Goal: Check status: Check status

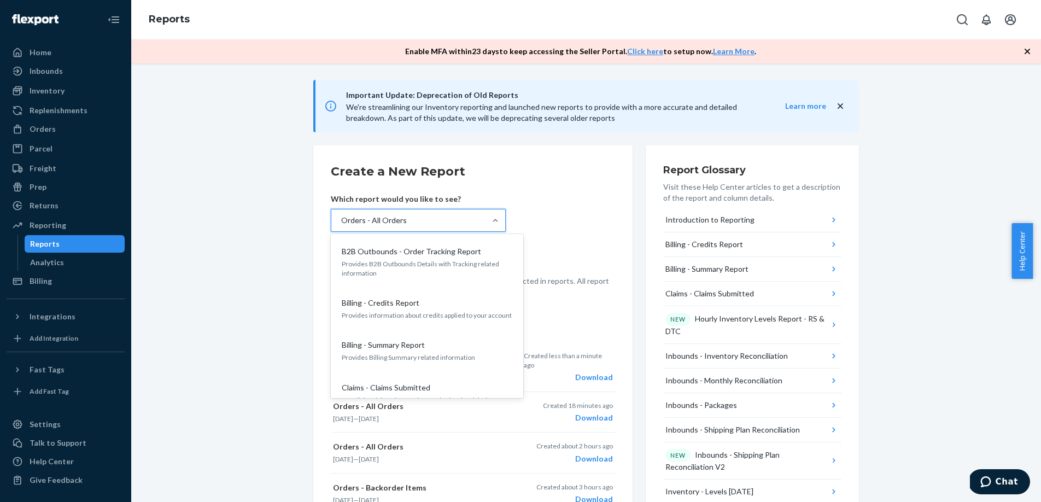
click at [428, 218] on div "Orders - All Orders" at bounding box center [408, 220] width 154 height 22
click at [341, 218] on input "option Orders - All Orders, selected. option B2B Outbounds - Order Tracking Rep…" at bounding box center [340, 220] width 1 height 11
click at [383, 224] on div "Orders - All Orders" at bounding box center [374, 220] width 66 height 11
click at [341, 224] on input "option Orders - All Orders, selected. option B2B Outbounds - Order Tracking Rep…" at bounding box center [340, 220] width 1 height 11
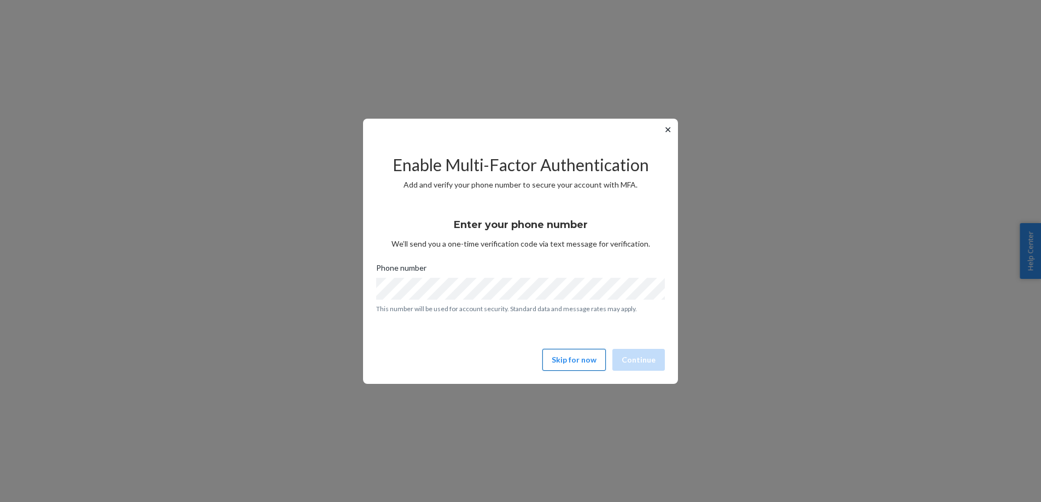
click at [581, 365] on button "Skip for now" at bounding box center [573, 360] width 63 height 22
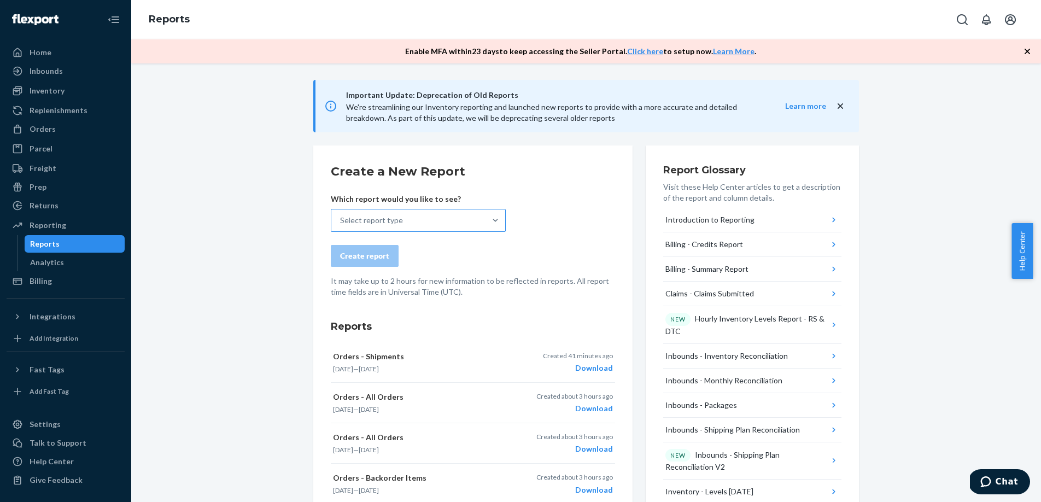
click at [391, 221] on div "Select report type" at bounding box center [371, 220] width 63 height 11
click at [341, 221] on input "Select report type" at bounding box center [340, 220] width 1 height 11
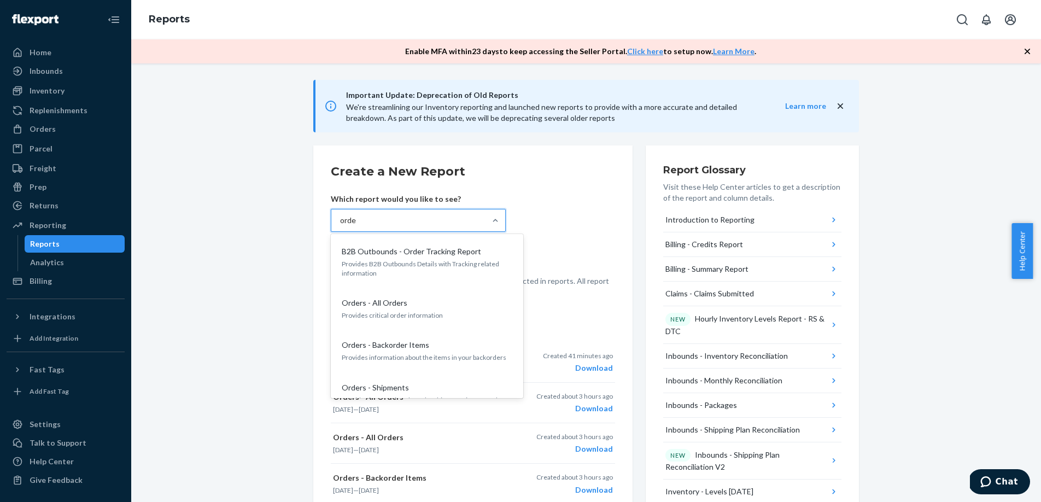
type input "order"
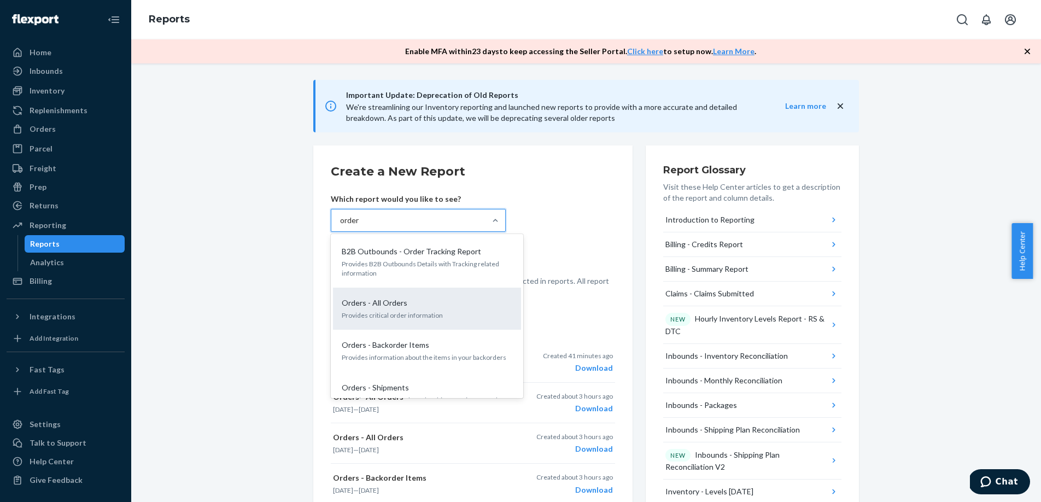
click at [384, 309] on div "Orders - All Orders Provides critical order information" at bounding box center [427, 308] width 175 height 33
click at [360, 226] on input "order" at bounding box center [350, 220] width 20 height 11
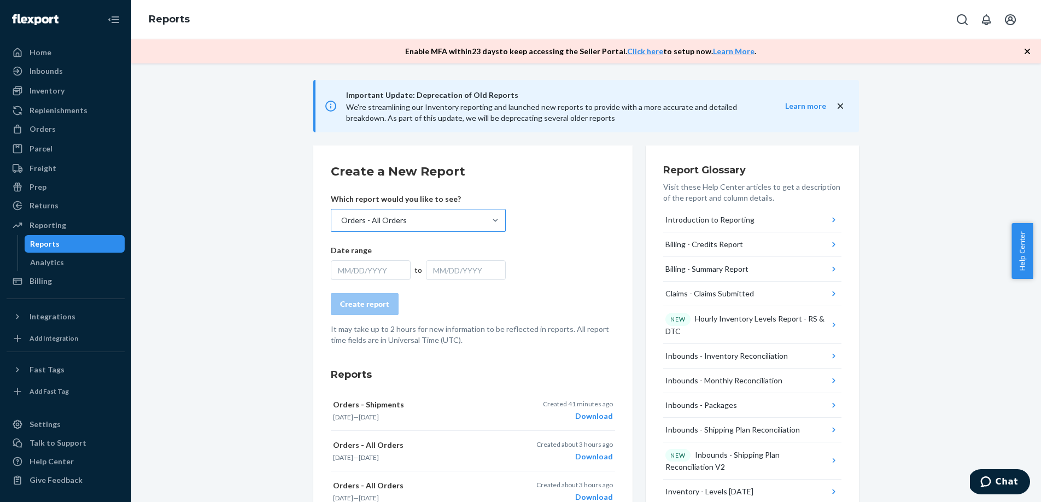
click at [373, 262] on div "MM/DD/YYYY" at bounding box center [371, 270] width 80 height 20
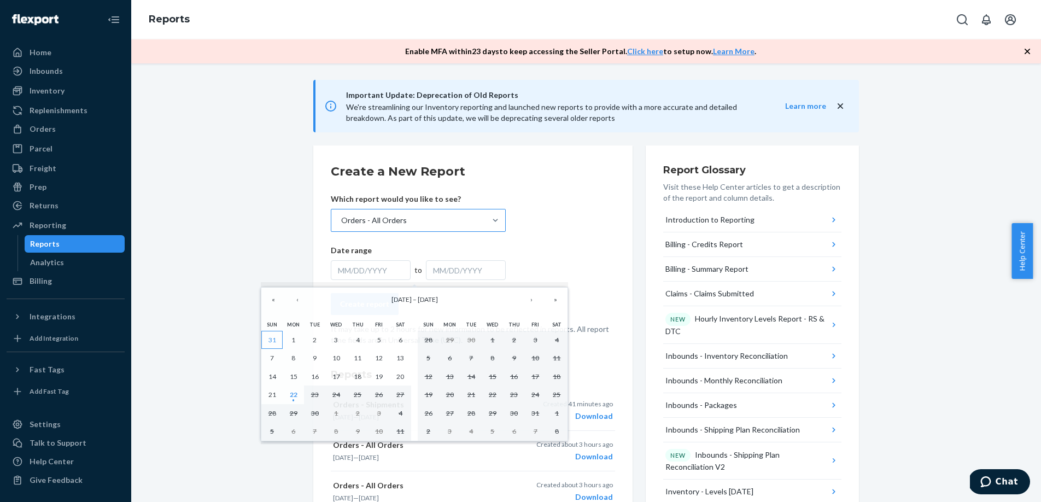
click at [268, 345] on button "31" at bounding box center [271, 340] width 21 height 19
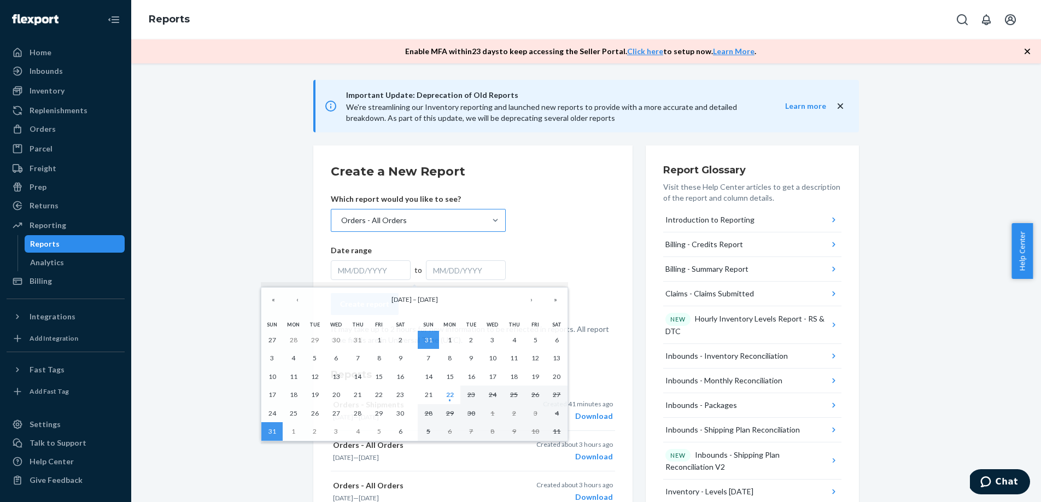
click at [437, 271] on div "MM/DD/YYYY" at bounding box center [466, 270] width 80 height 20
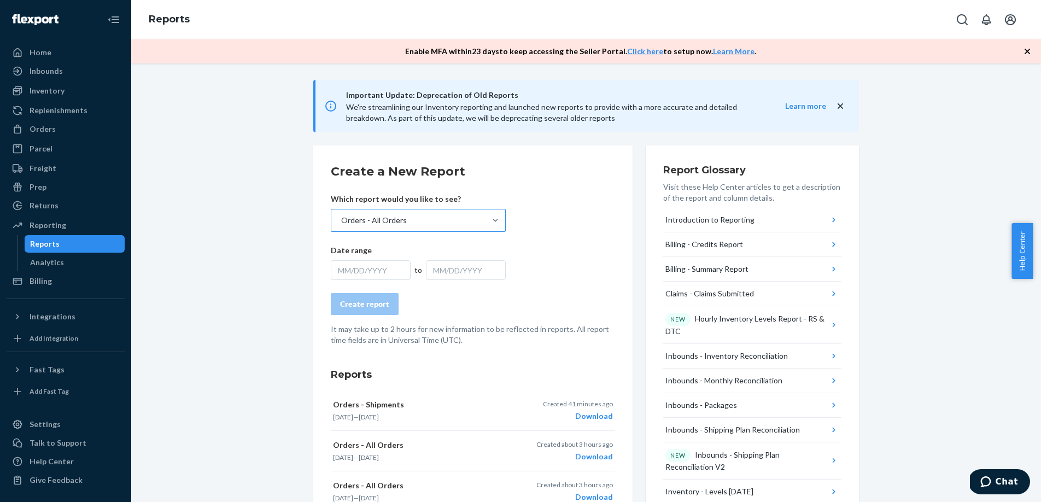
click at [401, 271] on div "MM/DD/YYYY" at bounding box center [371, 270] width 80 height 20
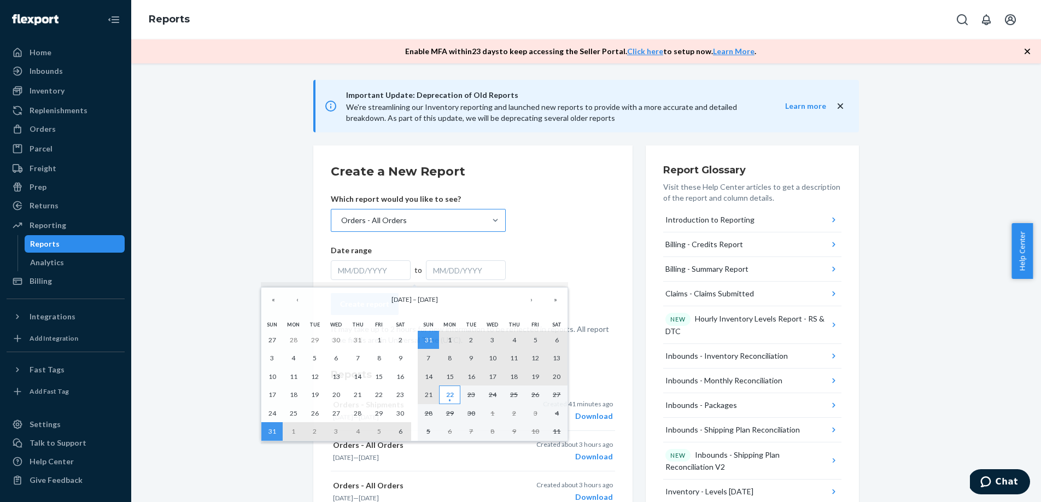
click at [447, 398] on abbr "22" at bounding box center [450, 394] width 8 height 8
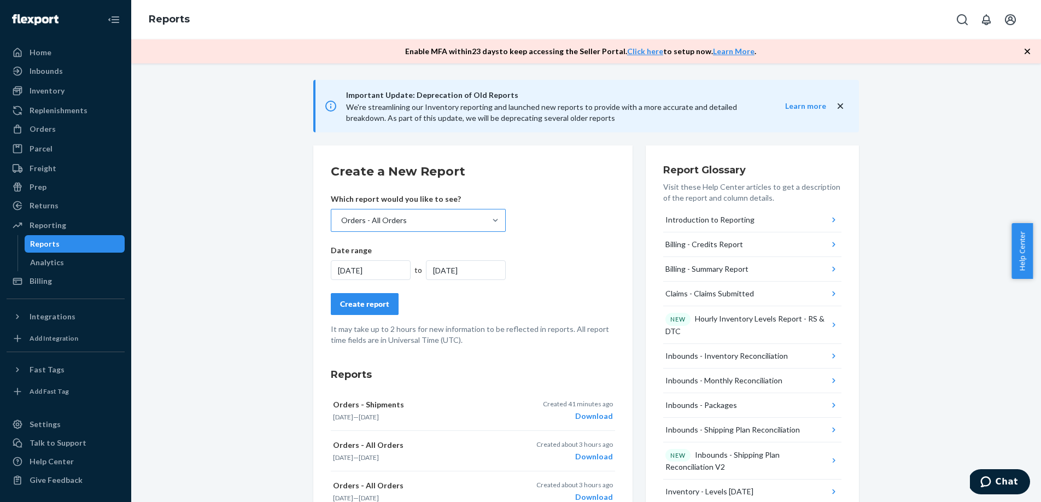
click at [379, 308] on div "Create report" at bounding box center [364, 304] width 49 height 11
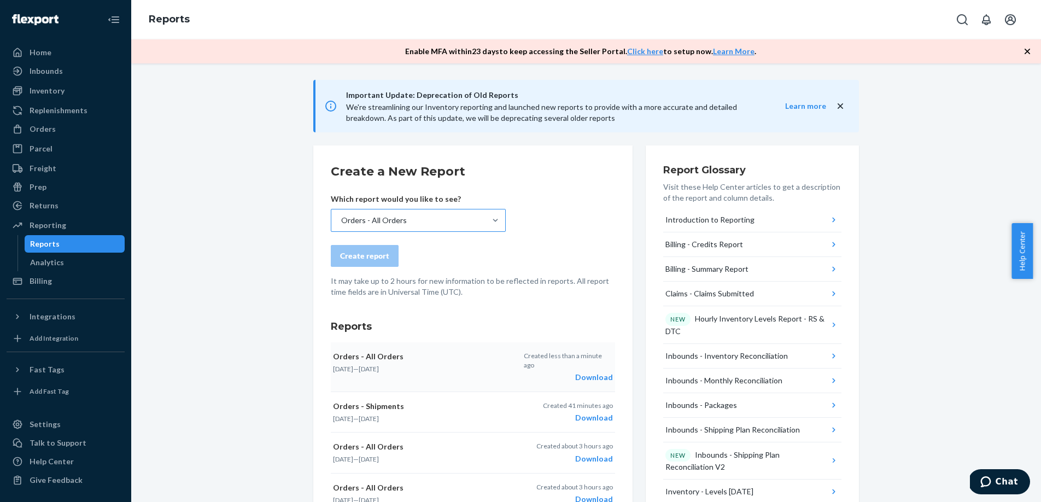
click at [593, 372] on div "Download" at bounding box center [568, 377] width 89 height 11
click at [46, 92] on div "Inventory" at bounding box center [47, 90] width 35 height 11
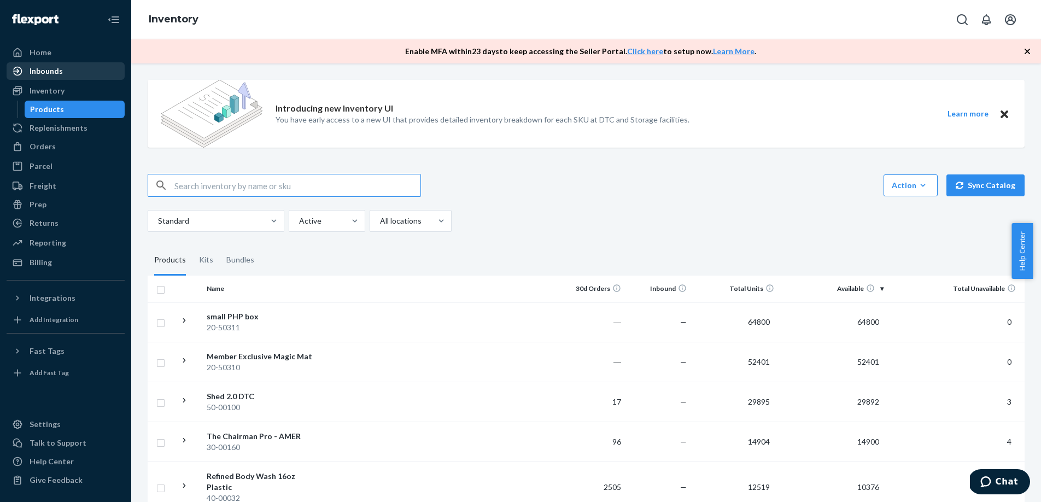
click at [55, 74] on div "Inbounds" at bounding box center [46, 71] width 33 height 11
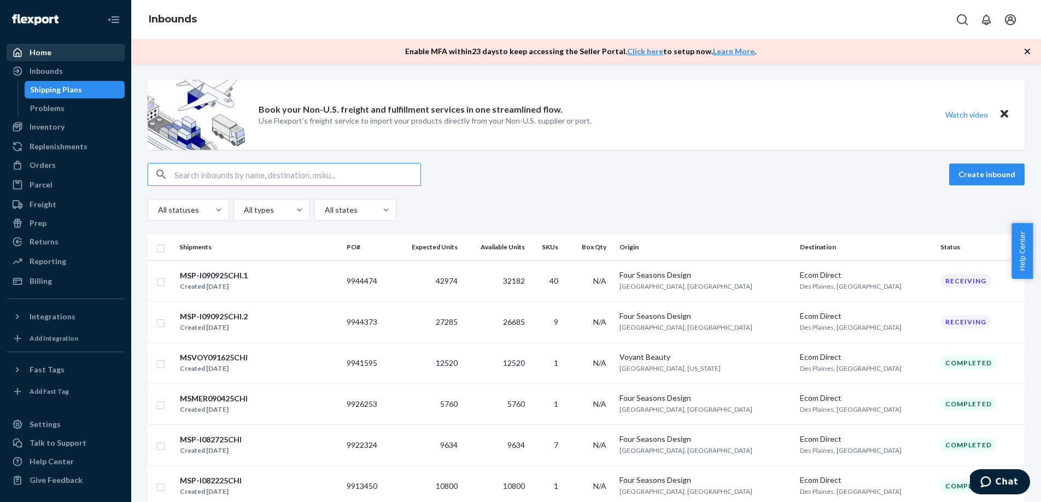
click at [61, 52] on div "Home" at bounding box center [66, 52] width 116 height 15
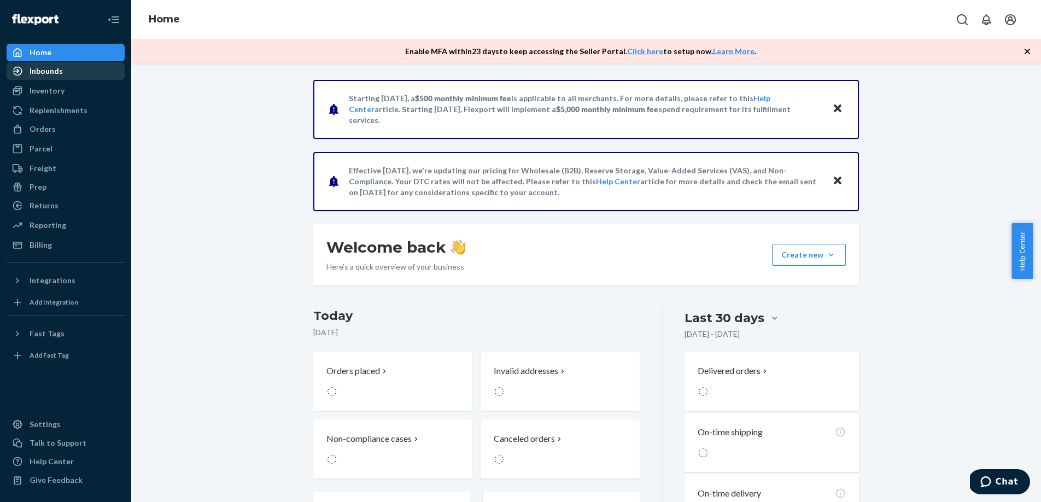
click at [58, 75] on div "Inbounds" at bounding box center [46, 71] width 33 height 11
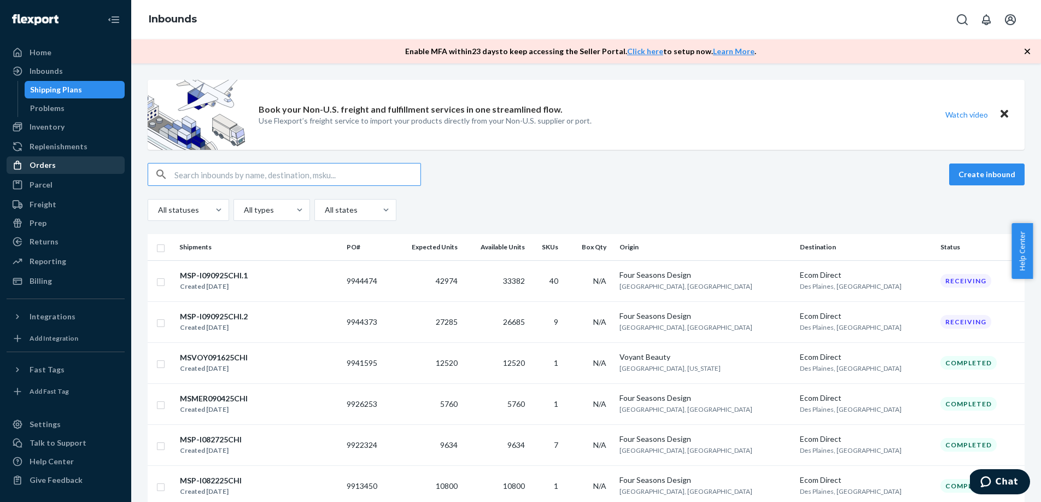
click at [56, 172] on div "Orders" at bounding box center [66, 164] width 116 height 15
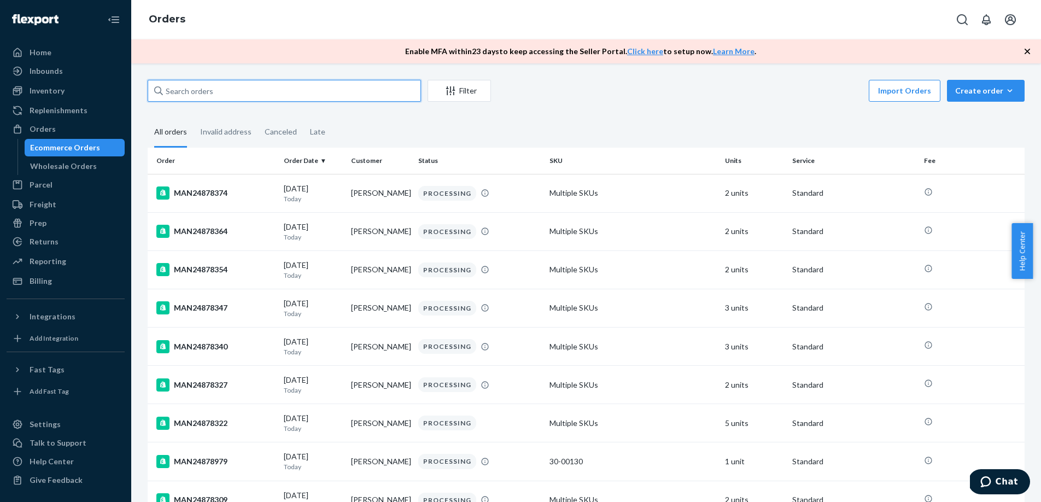
click at [225, 84] on input "text" at bounding box center [284, 91] width 273 height 22
paste input "135238321"
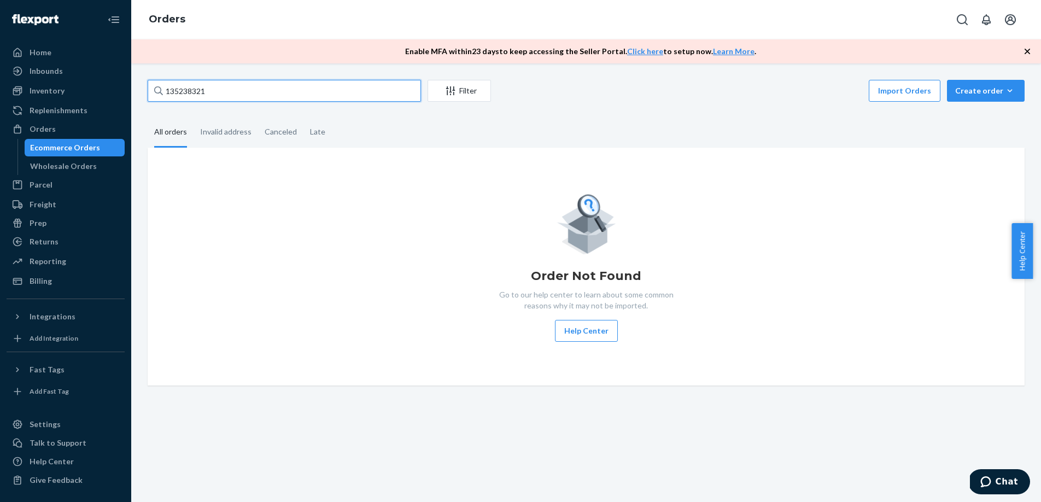
click at [193, 90] on input "135238321" at bounding box center [284, 91] width 273 height 22
type input "135238321"
click at [445, 245] on div "Order Not Found Go to our help center to learn about some common reasons why it…" at bounding box center [585, 266] width 859 height 150
click at [95, 142] on div "Ecommerce Orders" at bounding box center [65, 147] width 70 height 11
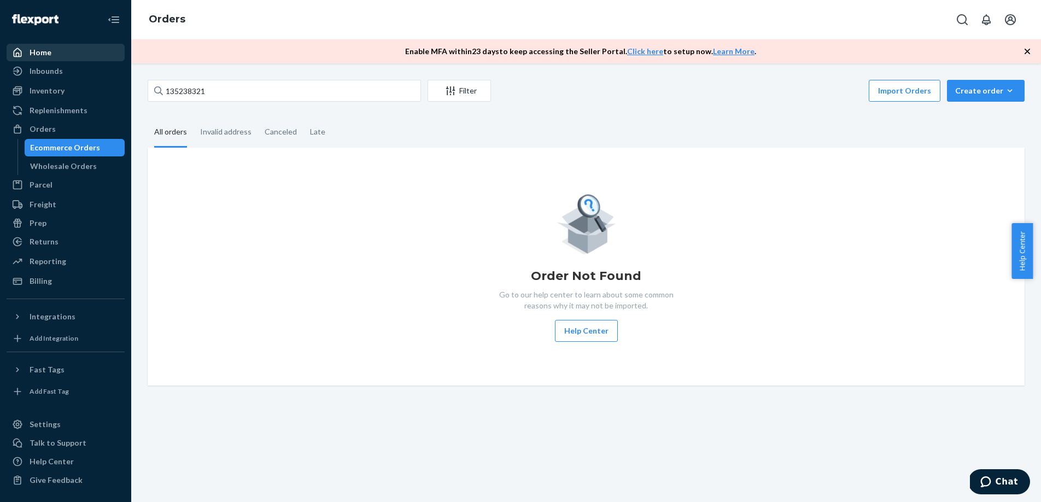
click at [57, 55] on div "Home" at bounding box center [66, 52] width 116 height 15
